Goal: Task Accomplishment & Management: Use online tool/utility

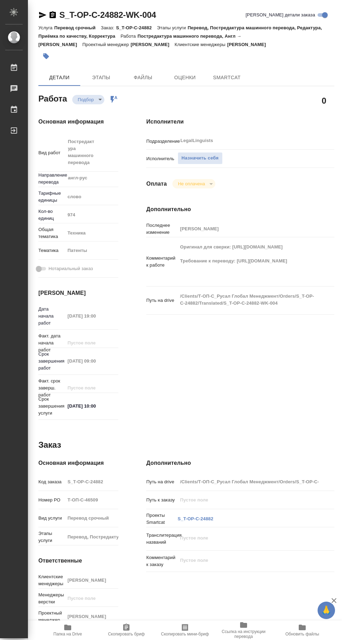
type textarea "x"
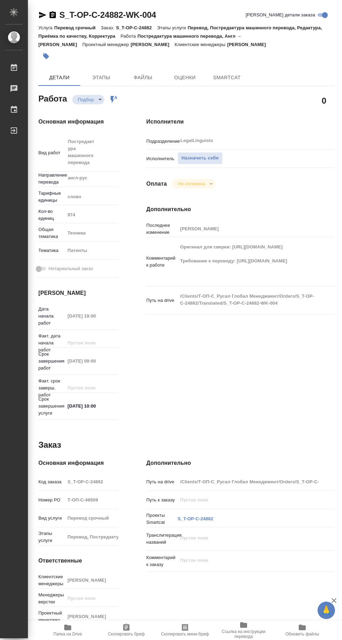
type textarea "x"
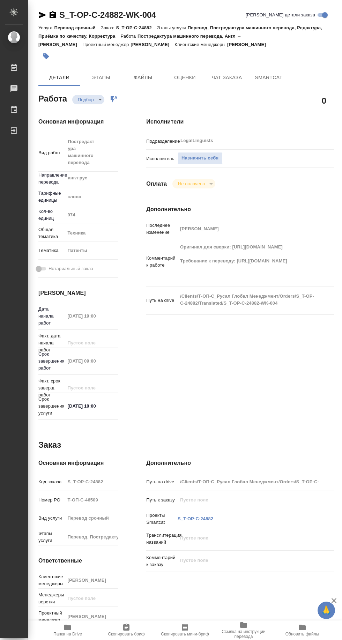
type textarea "x"
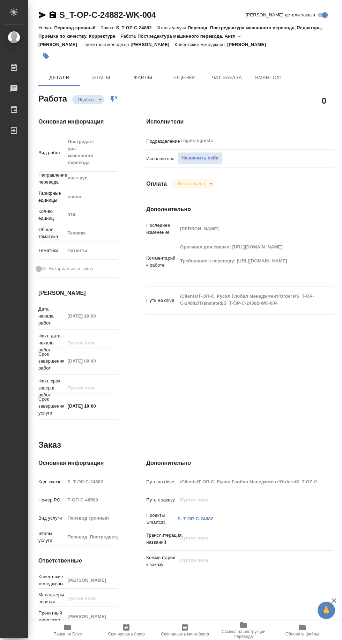
type textarea "x"
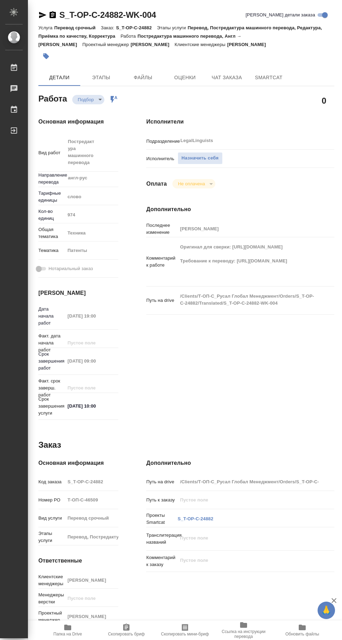
click at [74, 634] on span "Папка на Drive" at bounding box center [67, 633] width 29 height 5
type textarea "x"
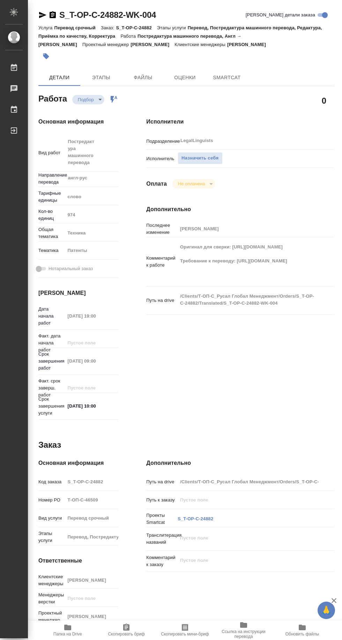
type textarea "x"
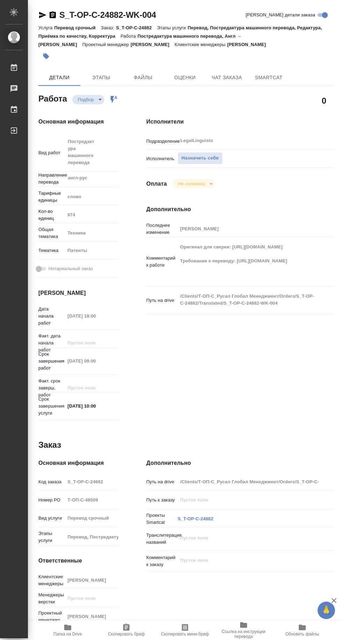
type textarea "x"
click at [210, 157] on span "Назначить себя" at bounding box center [199, 158] width 37 height 8
type textarea "x"
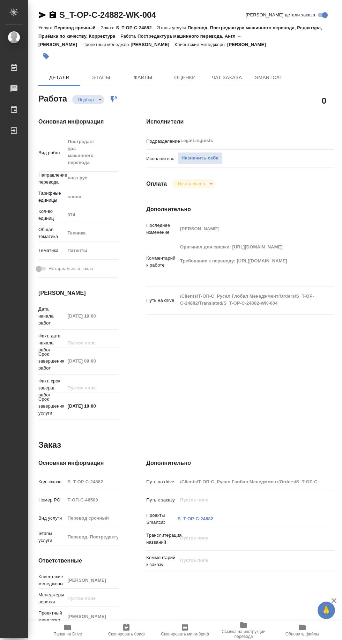
type textarea "x"
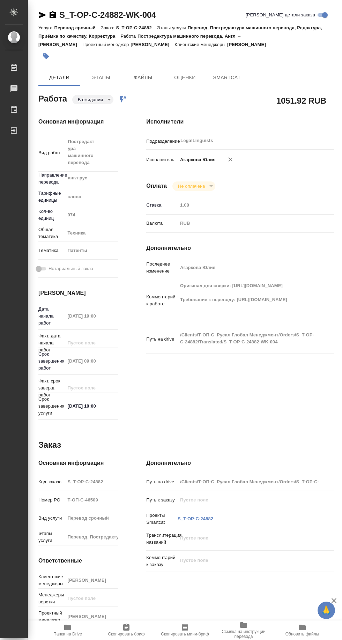
type textarea "x"
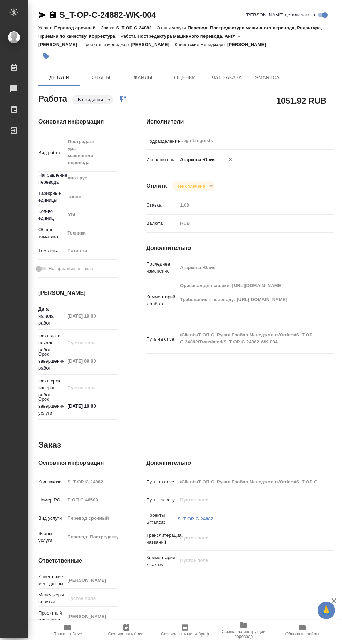
type textarea "x"
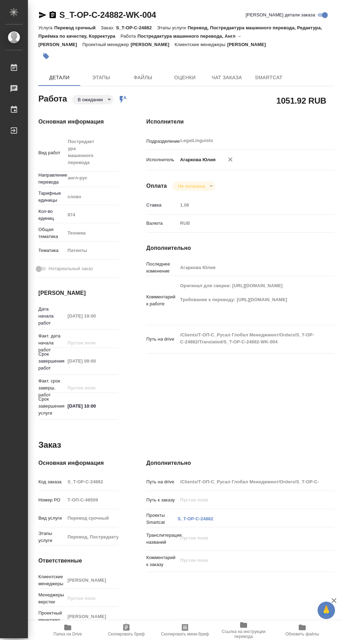
type textarea "x"
